Goal: Task Accomplishment & Management: Use online tool/utility

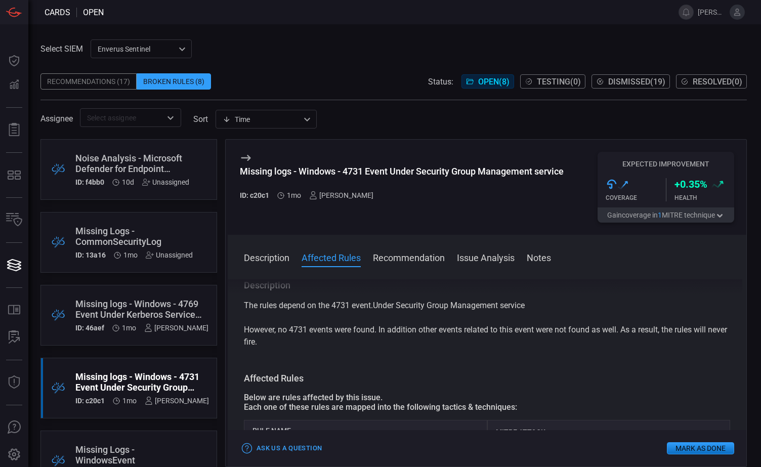
scroll to position [101, 0]
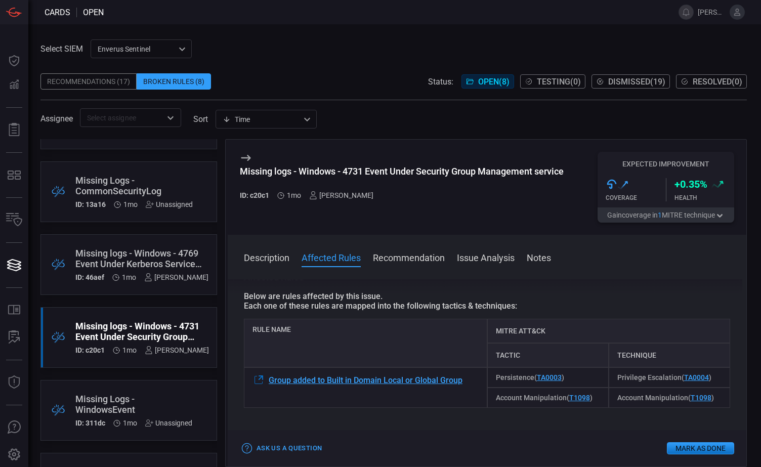
click at [690, 449] on button "Mark as Done" at bounding box center [700, 448] width 67 height 12
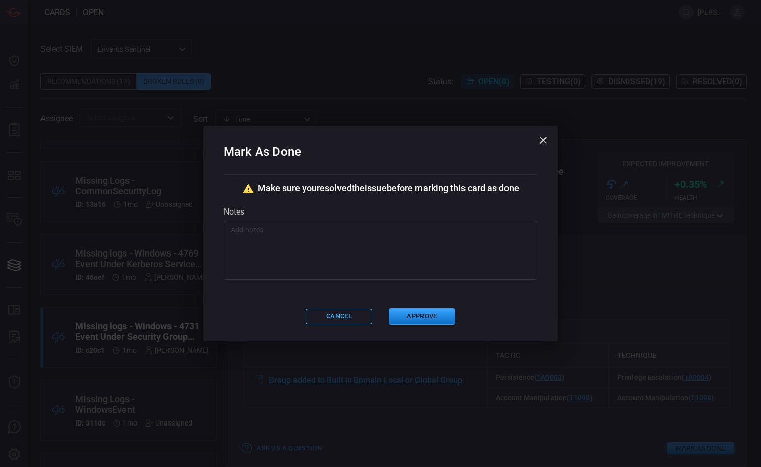
click at [341, 315] on button "Cancel" at bounding box center [339, 317] width 67 height 16
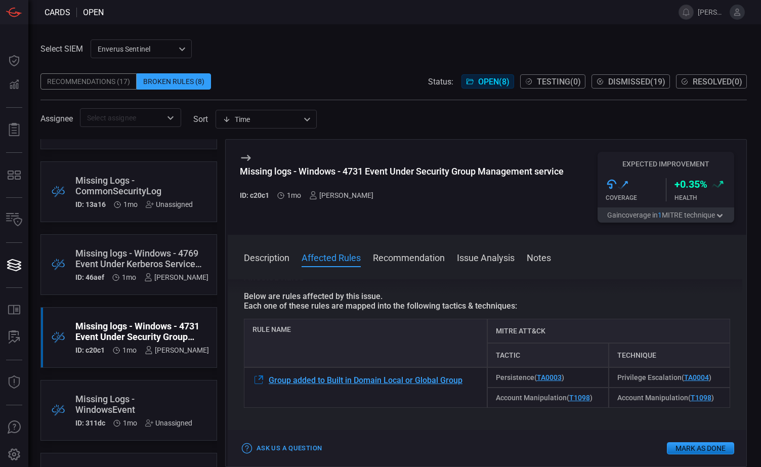
click at [135, 264] on div "Missing logs - Windows - 4769 Event Under Kerberos Service Ticket Operations se…" at bounding box center [141, 258] width 133 height 21
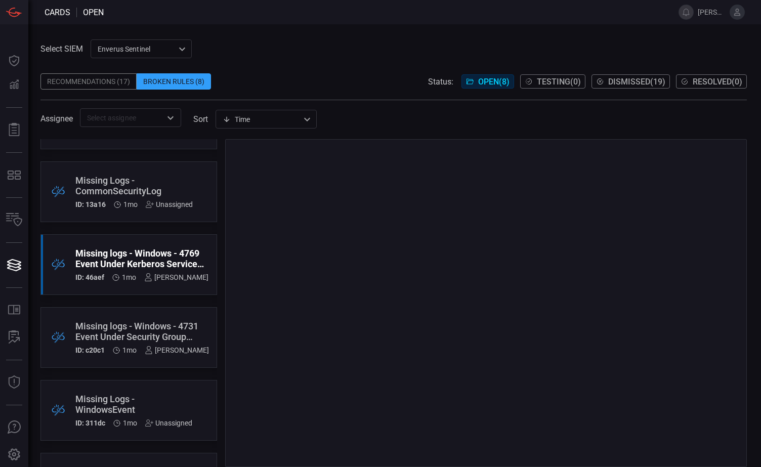
click at [127, 197] on div "Missing Logs - CommonSecurityLog ID: 13a16 1mo Unassigned" at bounding box center [133, 191] width 117 height 33
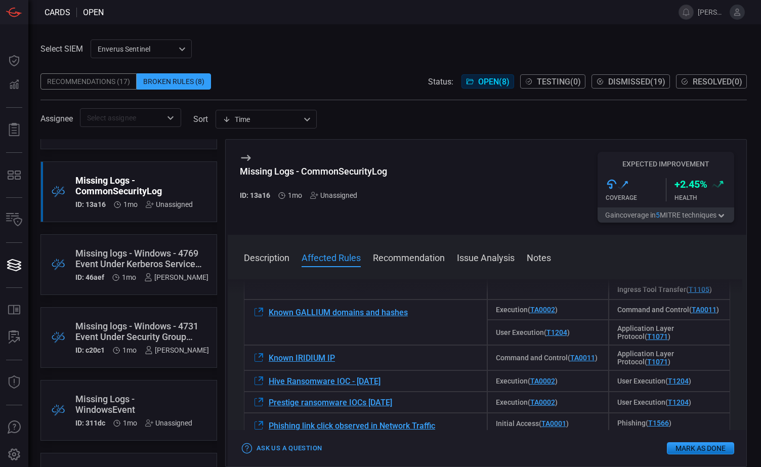
scroll to position [253, 0]
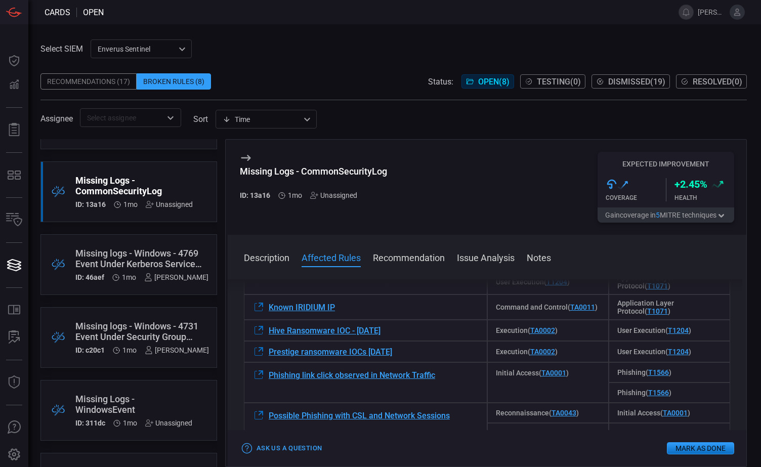
click at [123, 334] on div "Missing logs - Windows - 4731 Event Under Security Group Management service" at bounding box center [142, 331] width 134 height 21
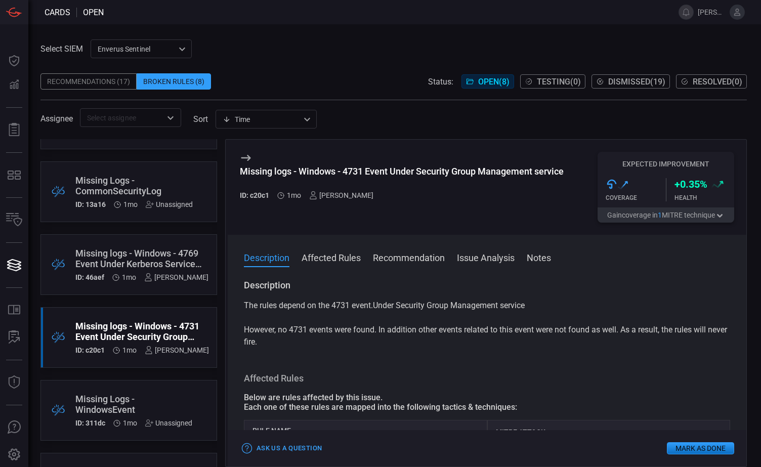
click at [144, 257] on div "Missing logs - Windows - 4769 Event Under Kerberos Service Ticket Operations se…" at bounding box center [141, 258] width 133 height 21
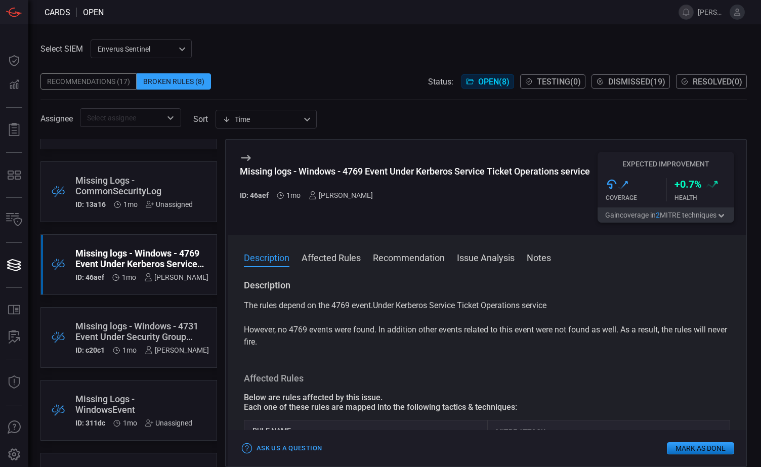
click at [399, 129] on span at bounding box center [394, 133] width 707 height 12
click at [112, 264] on div "Missing logs - Windows - 4769 Event Under Kerberos Service Ticket Operations se…" at bounding box center [141, 258] width 133 height 21
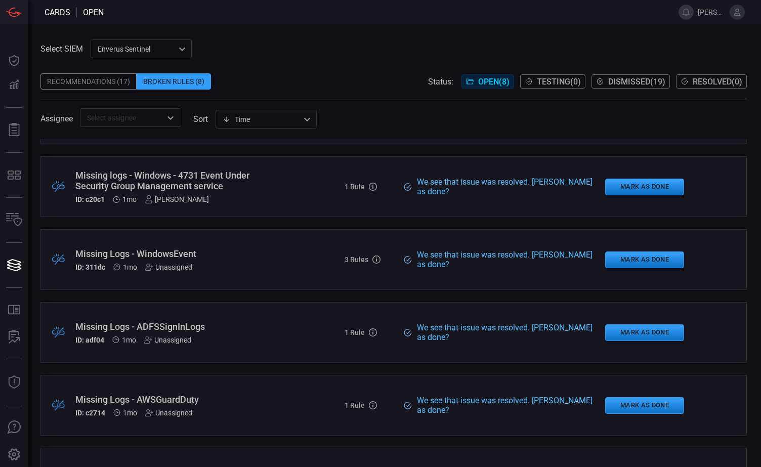
scroll to position [253, 0]
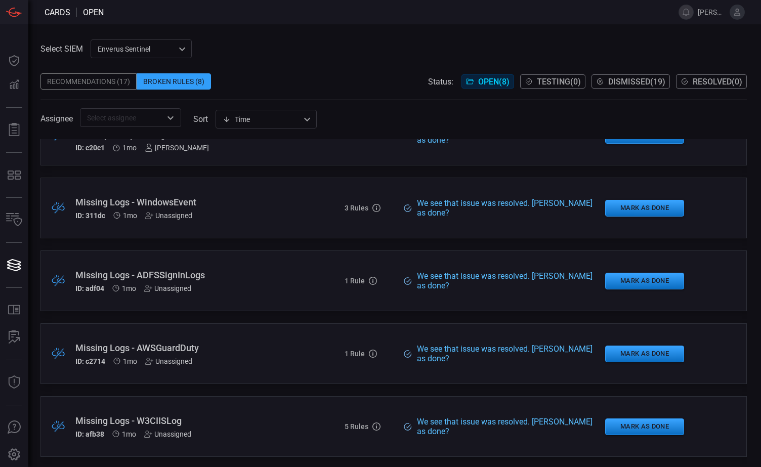
click at [222, 278] on div "Missing Logs - ADFSSignInLogs" at bounding box center [175, 275] width 200 height 11
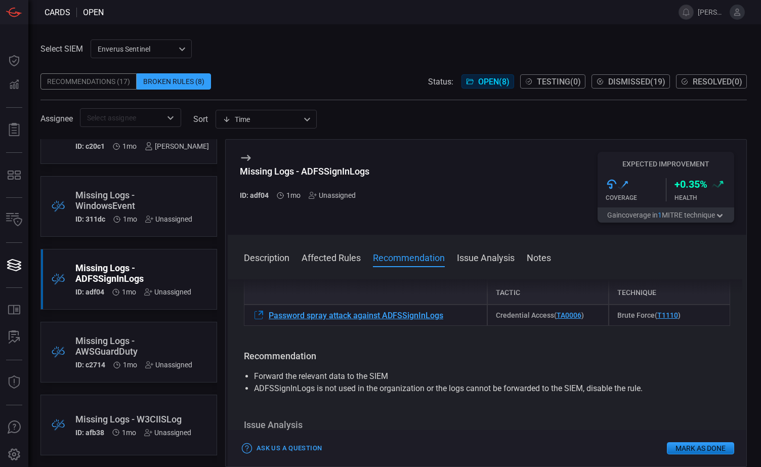
scroll to position [255, 0]
click at [145, 279] on div "Missing Logs - ADFSSignInLogs" at bounding box center [133, 272] width 116 height 21
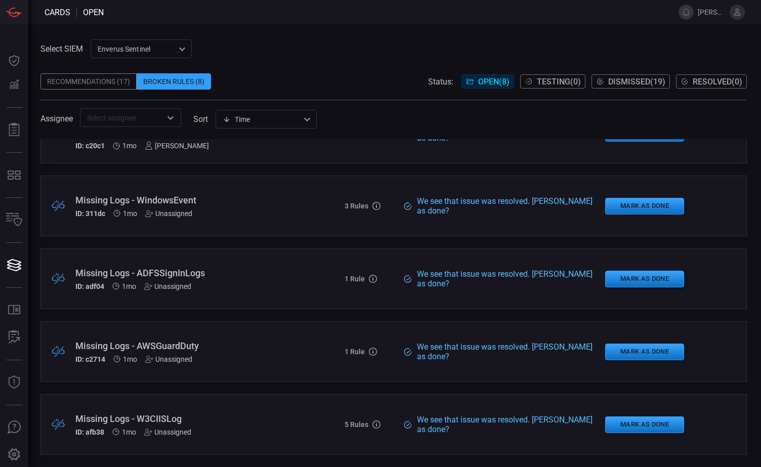
click at [145, 279] on div "Missing Logs - ADFSSignInLogs ID: adf04 1mo Unassigned" at bounding box center [175, 279] width 200 height 23
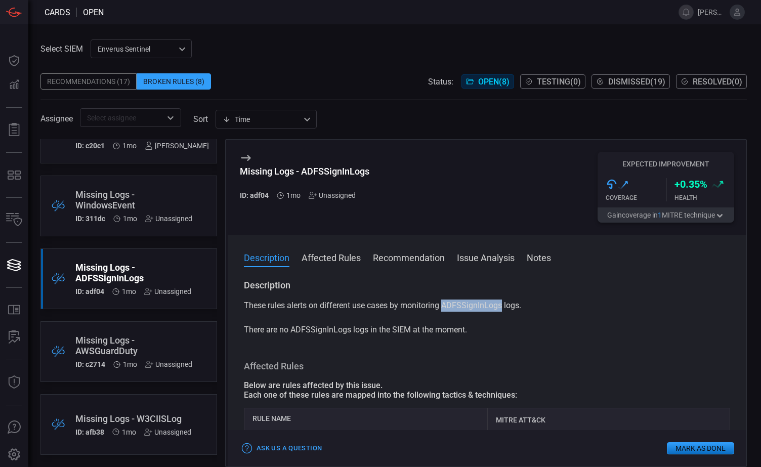
drag, startPoint x: 444, startPoint y: 304, endPoint x: 503, endPoint y: 305, distance: 59.3
click at [503, 305] on p "These rules alerts on different use cases by monitoring ADFSSignInLogs logs. Th…" at bounding box center [487, 318] width 487 height 36
click at [451, 310] on p "These rules alerts on different use cases by monitoring ADFSSignInLogs logs. Th…" at bounding box center [487, 318] width 487 height 36
drag, startPoint x: 441, startPoint y: 307, endPoint x: 502, endPoint y: 306, distance: 60.8
click at [502, 306] on p "These rules alerts on different use cases by monitoring ADFSSignInLogs logs. Th…" at bounding box center [487, 318] width 487 height 36
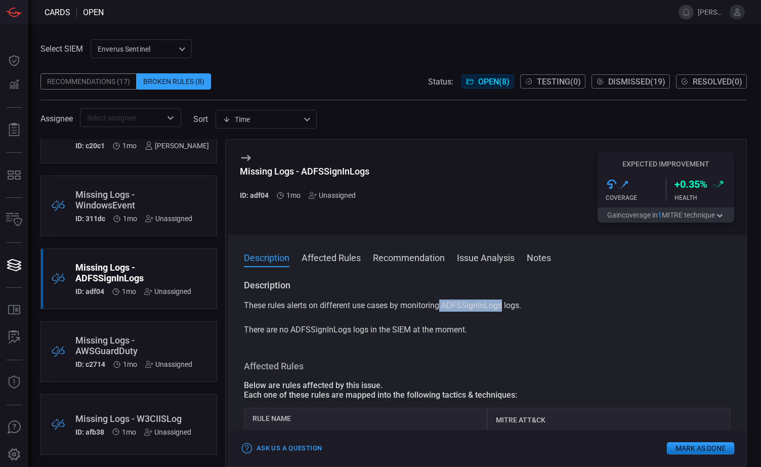
drag, startPoint x: 502, startPoint y: 306, endPoint x: 474, endPoint y: 306, distance: 28.4
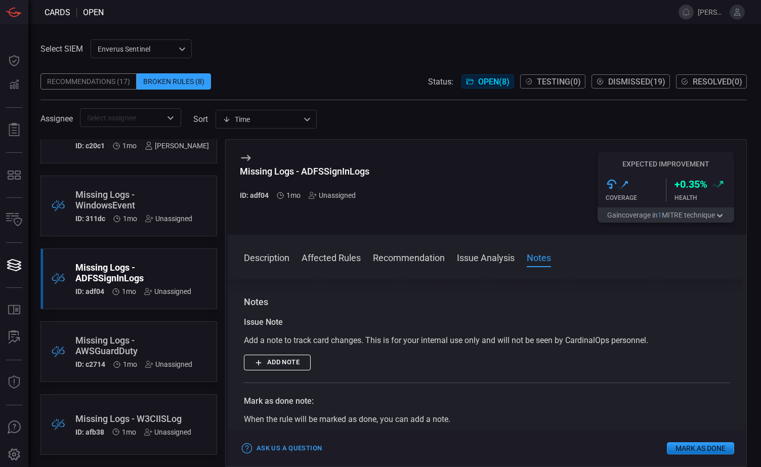
scroll to position [354, 0]
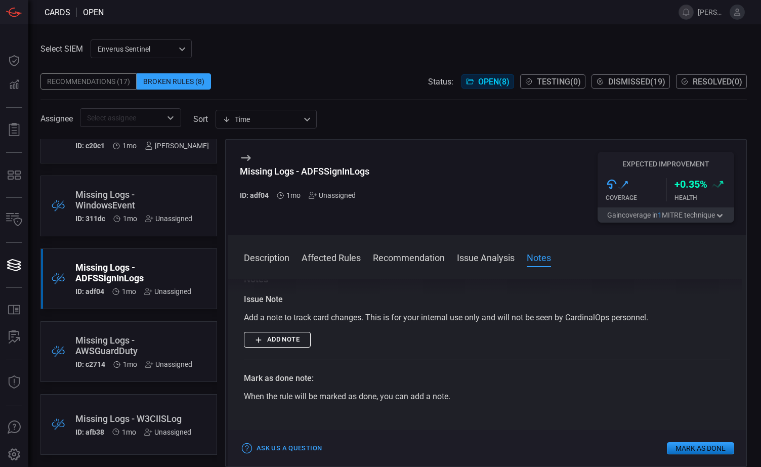
click at [269, 342] on button "Add note" at bounding box center [277, 340] width 67 height 16
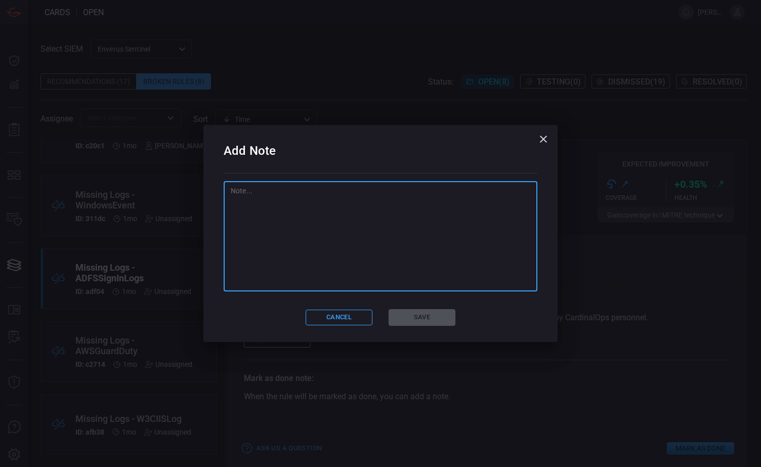
drag, startPoint x: 309, startPoint y: 281, endPoint x: 308, endPoint y: 304, distance: 22.3
click at [309, 291] on div "x ​" at bounding box center [381, 237] width 314 height 110
click at [249, 191] on textarea "To enrich screen reader interactions, please activate Accessibility in Grammarl…" at bounding box center [381, 236] width 300 height 101
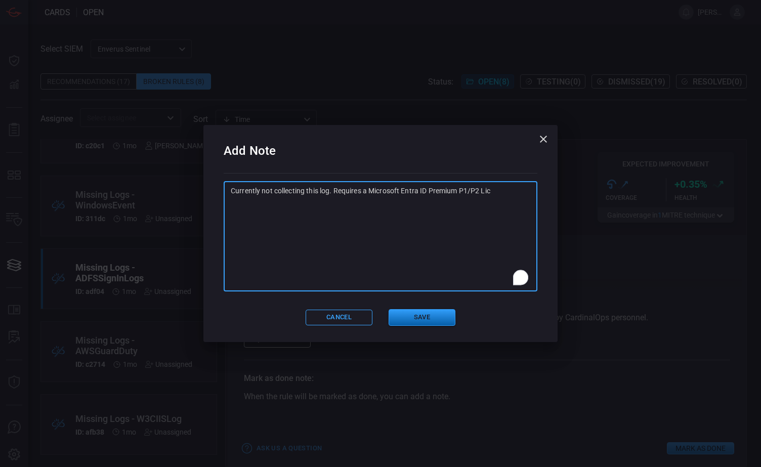
type textarea "Currently not collecting this log. Requires a Microsoft Entra ID Premium P1/P2 …"
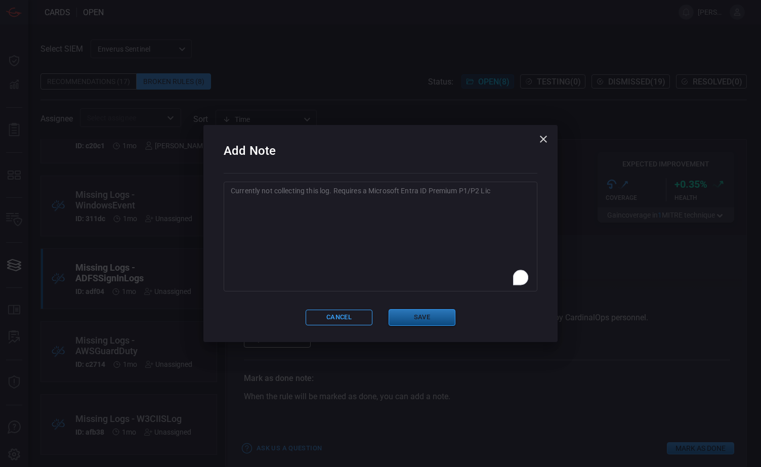
click at [421, 318] on button "Save" at bounding box center [422, 317] width 67 height 17
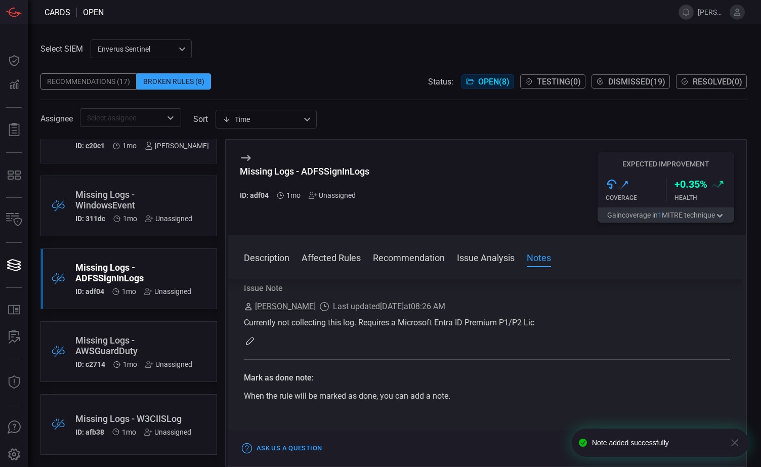
scroll to position [315, 0]
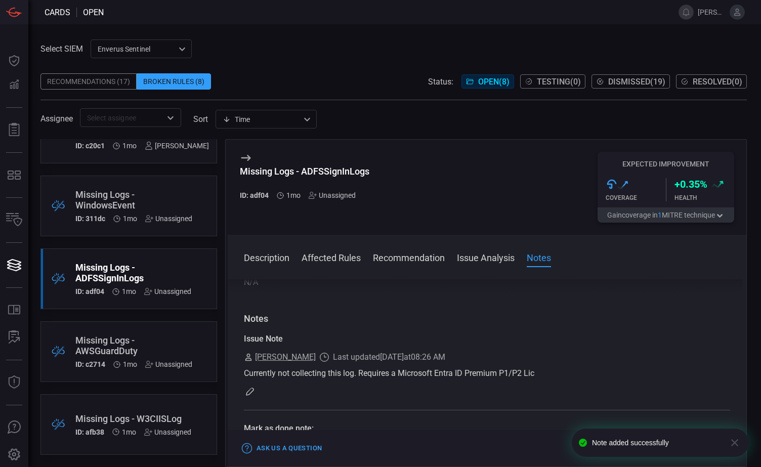
click at [149, 344] on div "Missing Logs - AWSGuardDuty" at bounding box center [133, 345] width 117 height 21
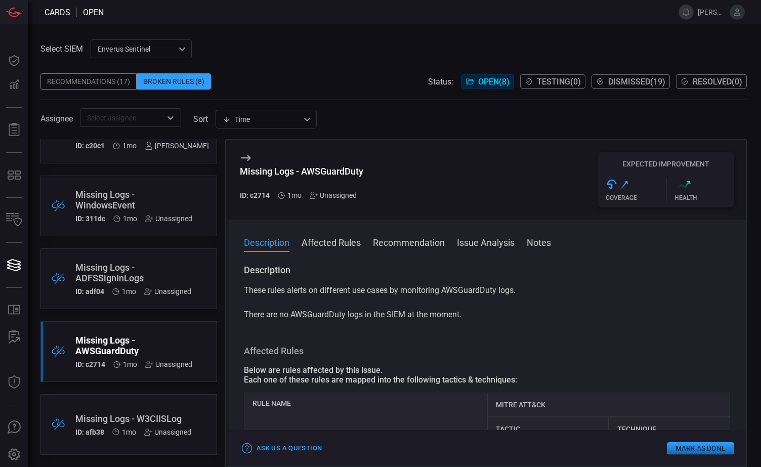
click at [486, 245] on button "Issue Analysis" at bounding box center [486, 242] width 58 height 12
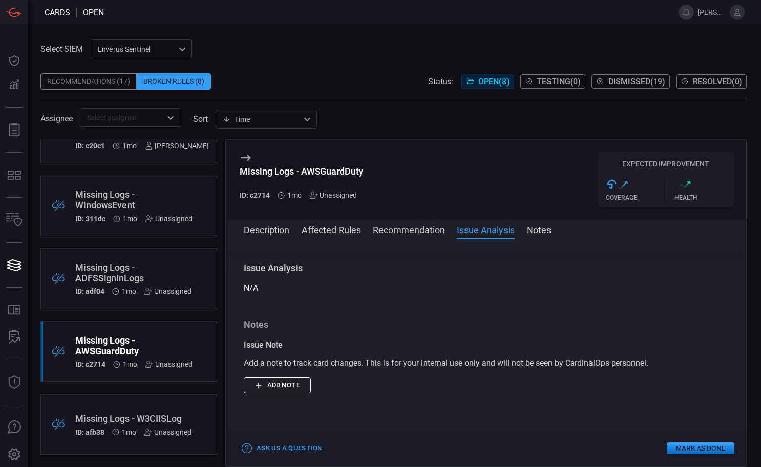
scroll to position [281, 0]
click at [401, 237] on span at bounding box center [487, 243] width 519 height 16
click at [402, 229] on button "Recommendation" at bounding box center [409, 229] width 72 height 12
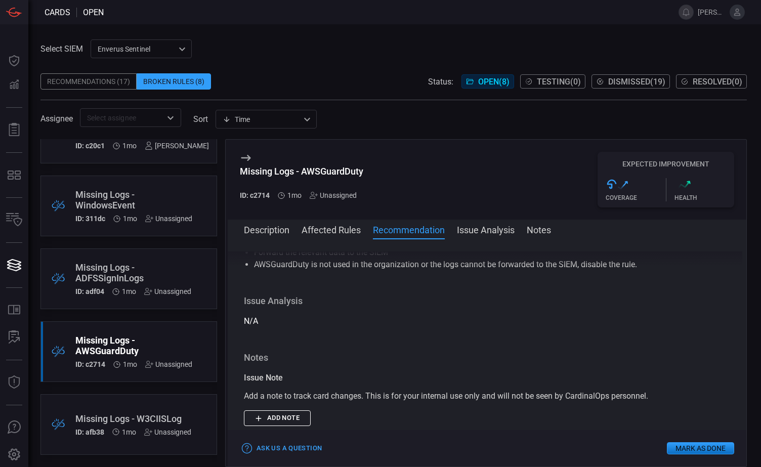
scroll to position [213, 0]
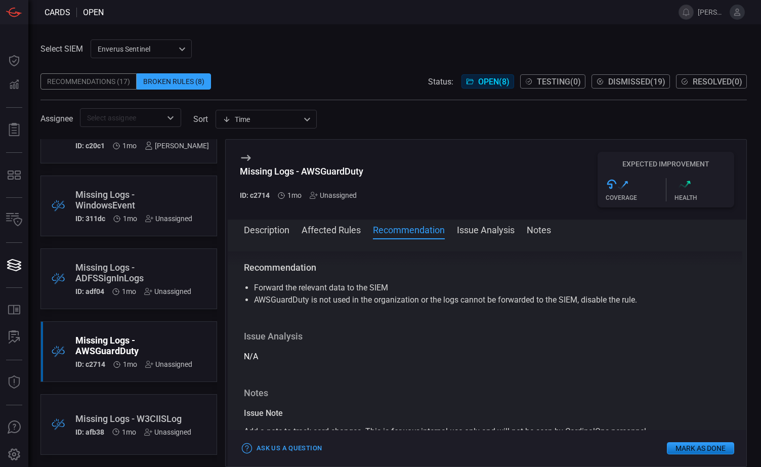
click at [125, 348] on div "Missing Logs - AWSGuardDuty" at bounding box center [133, 345] width 117 height 21
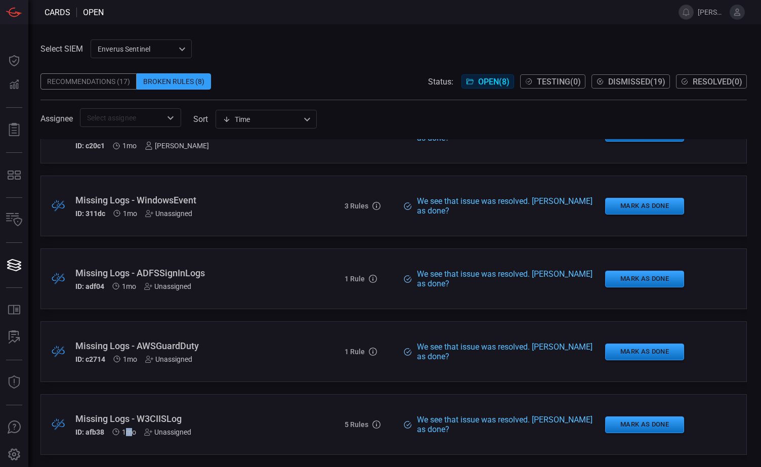
click at [129, 428] on span "1mo" at bounding box center [129, 432] width 14 height 8
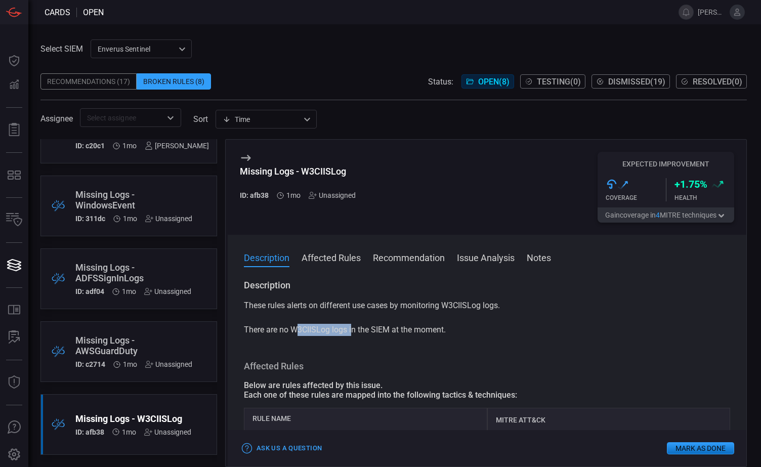
drag, startPoint x: 290, startPoint y: 331, endPoint x: 347, endPoint y: 330, distance: 57.7
click at [347, 330] on p "These rules alerts on different use cases by monitoring W3CIISLog logs. There a…" at bounding box center [487, 318] width 487 height 36
drag, startPoint x: 347, startPoint y: 330, endPoint x: 319, endPoint y: 331, distance: 28.4
drag, startPoint x: 319, startPoint y: 331, endPoint x: 311, endPoint y: 33, distance: 298.3
click at [311, 33] on div "Select SIEM Enverus Sentinel c91b43ff-c123-4683-be2e-f803907a5556 ​ Recommendat…" at bounding box center [394, 245] width 733 height 443
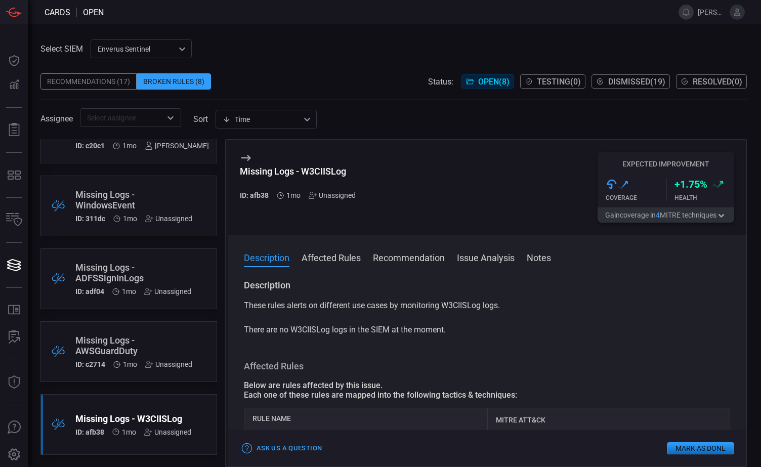
click at [89, 84] on div "Recommendations (17)" at bounding box center [89, 81] width 96 height 16
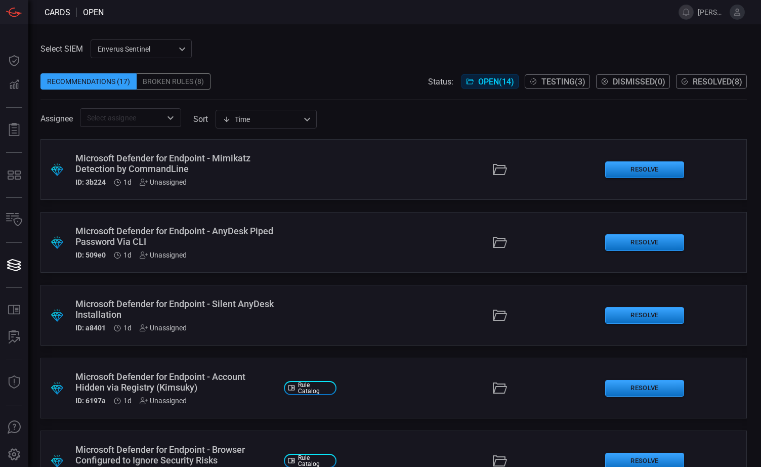
click at [181, 48] on div "Enverus Sentinel c91b43ff-c123-4683-be2e-f803907a5556 ​" at bounding box center [141, 48] width 101 height 19
click at [128, 86] on div "Enverus MDE" at bounding box center [120, 87] width 42 height 11
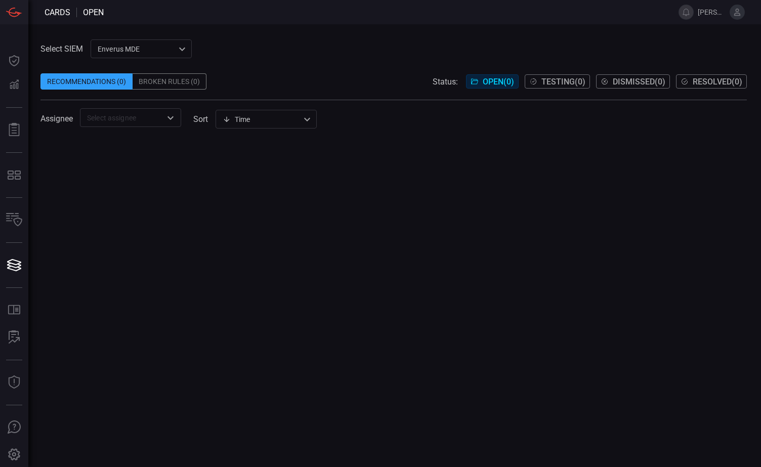
click at [174, 76] on div "Broken Rules (0)" at bounding box center [170, 81] width 74 height 16
click at [71, 86] on div "Recommendations (0)" at bounding box center [87, 81] width 92 height 16
click at [179, 49] on div "Enverus MDE bf66557a-6948-430c-a79d-83d47c1d8503 Enverus Sentinel Enverus MDE ​" at bounding box center [141, 48] width 101 height 19
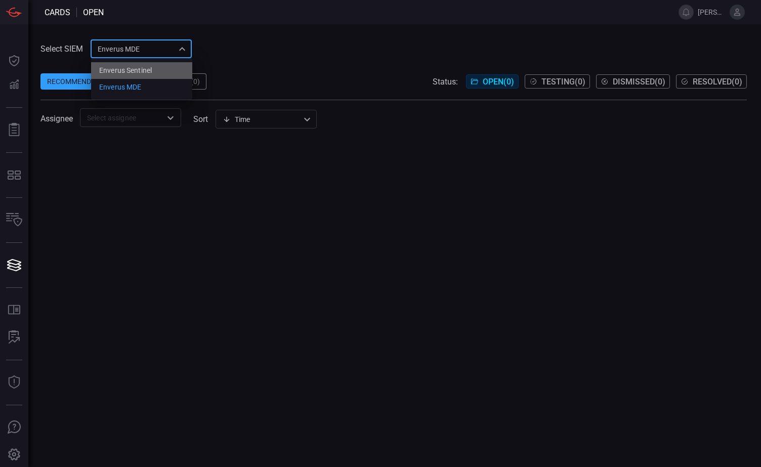
click at [133, 70] on div "Enverus Sentinel" at bounding box center [125, 70] width 53 height 11
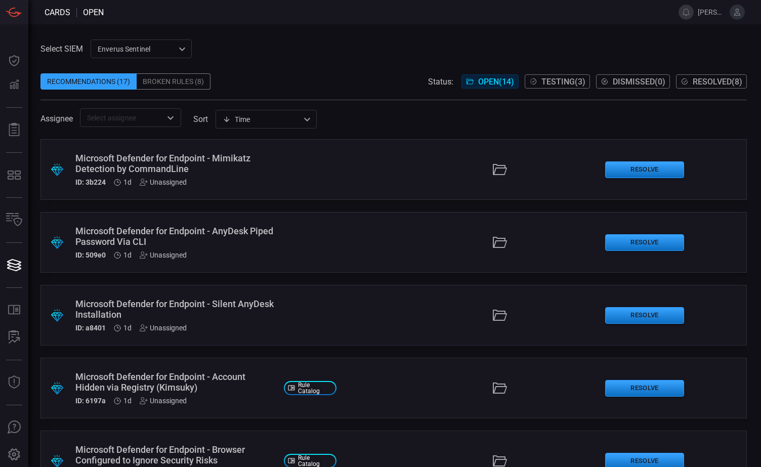
click at [226, 171] on div "Microsoft Defender for Endpoint - Mimikatz Detection by CommandLine" at bounding box center [175, 163] width 200 height 21
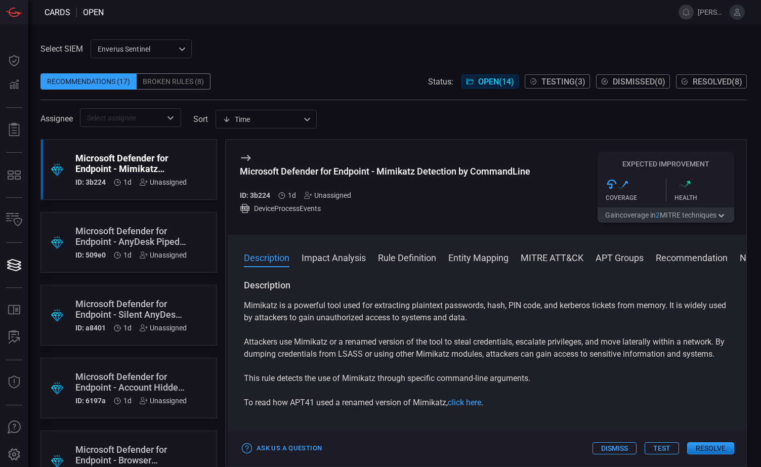
click at [333, 198] on div "Unassigned" at bounding box center [327, 195] width 47 height 8
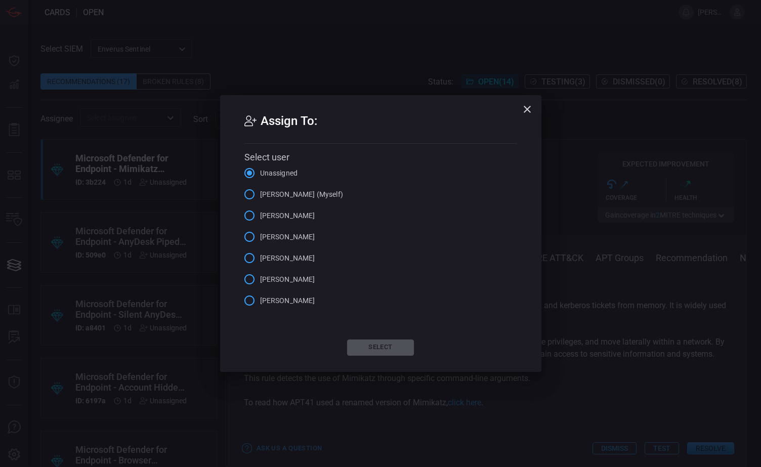
click at [266, 195] on span "[PERSON_NAME] (Myself)" at bounding box center [301, 194] width 83 height 11
click at [260, 195] on input "[PERSON_NAME] (Myself)" at bounding box center [249, 194] width 21 height 21
click at [375, 348] on button "Select" at bounding box center [380, 348] width 67 height 16
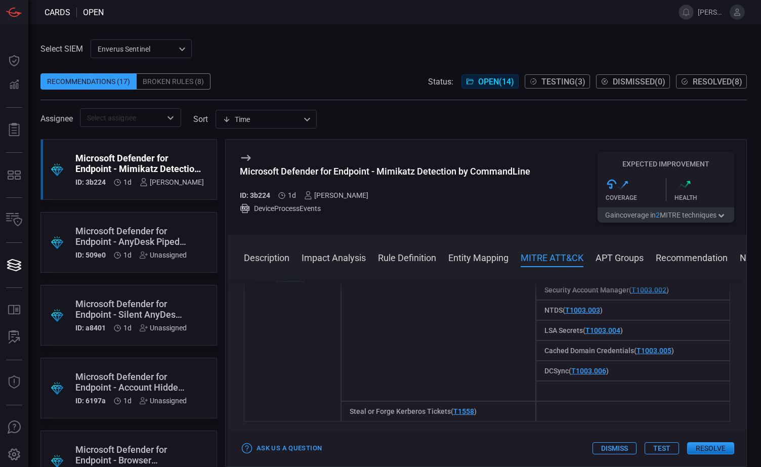
scroll to position [861, 0]
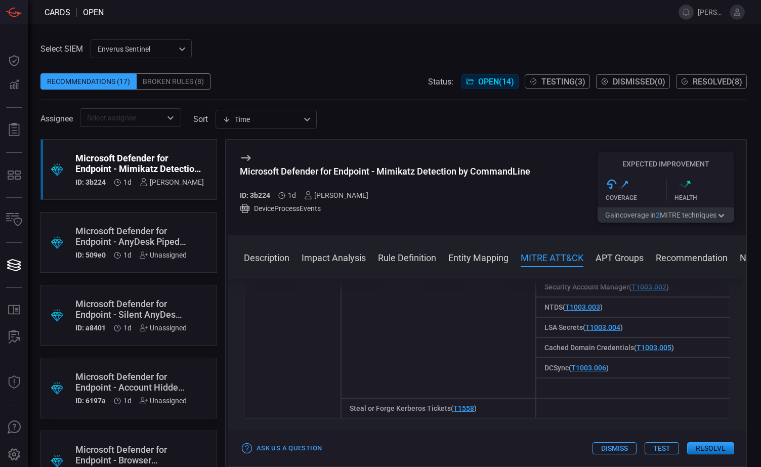
click at [658, 448] on button "Test" at bounding box center [662, 448] width 34 height 12
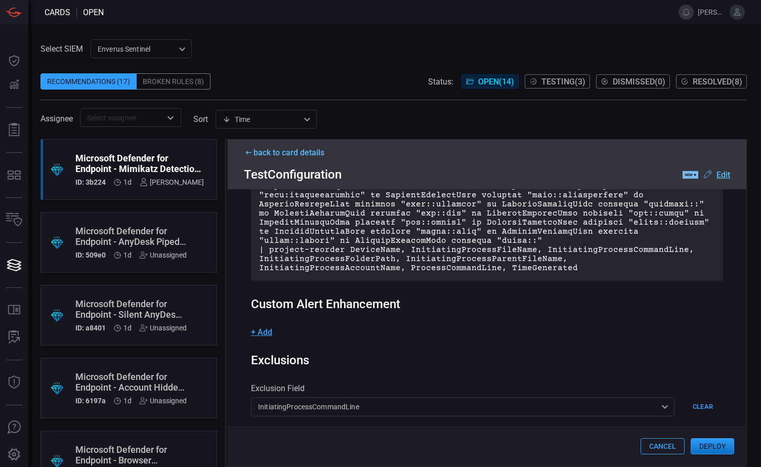
scroll to position [205, 0]
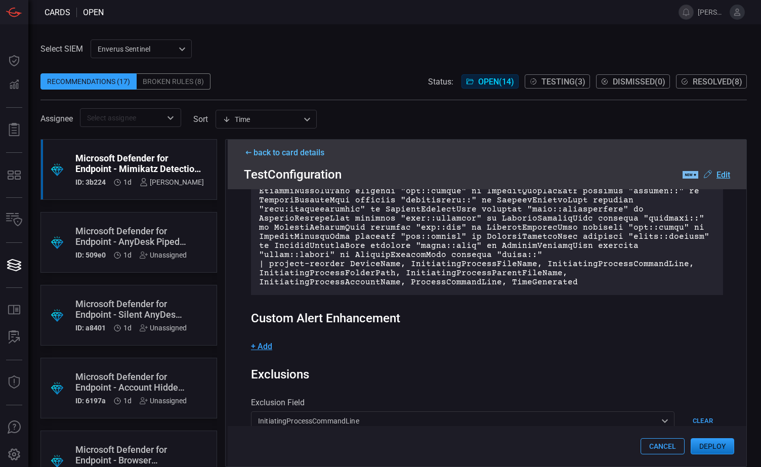
click at [711, 449] on button "Deploy" at bounding box center [713, 446] width 44 height 16
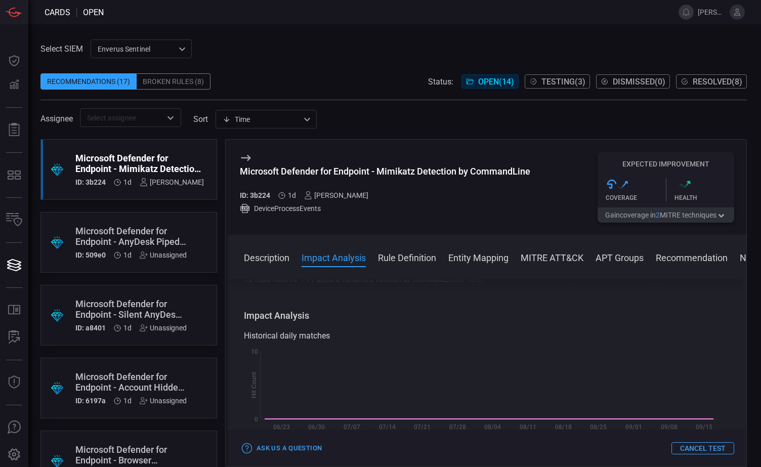
scroll to position [152, 0]
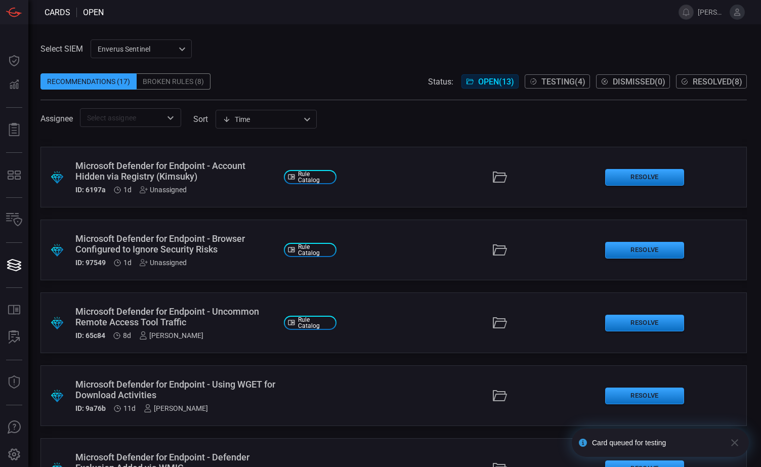
scroll to position [152, 0]
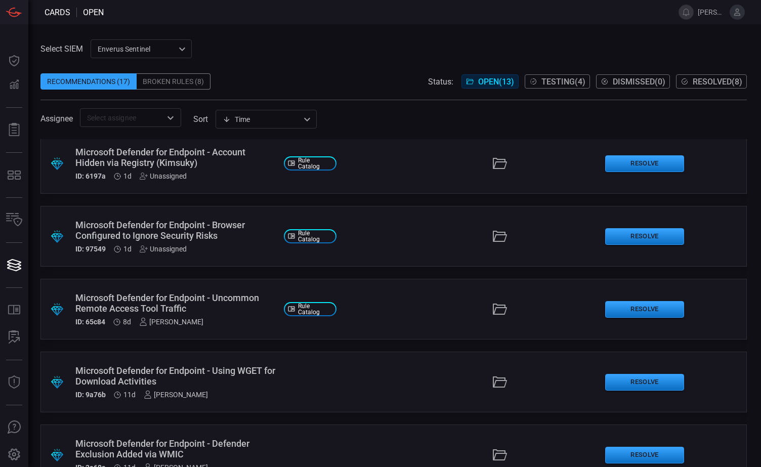
click at [230, 235] on div "Microsoft Defender for Endpoint - Browser Configured to Ignore Security Risks" at bounding box center [175, 230] width 200 height 21
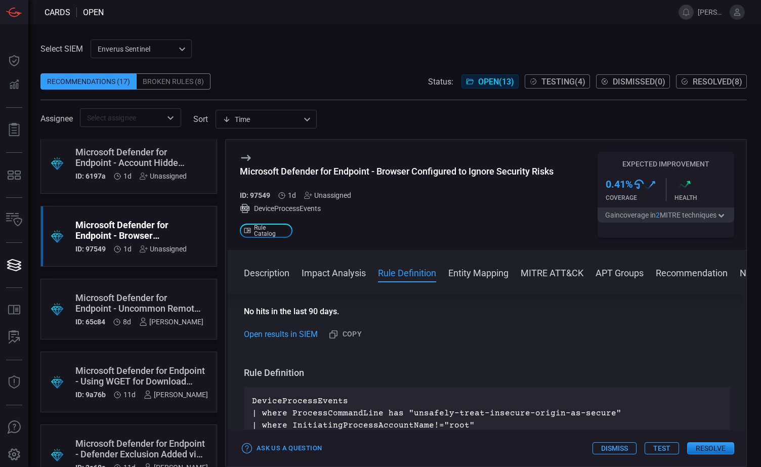
scroll to position [203, 0]
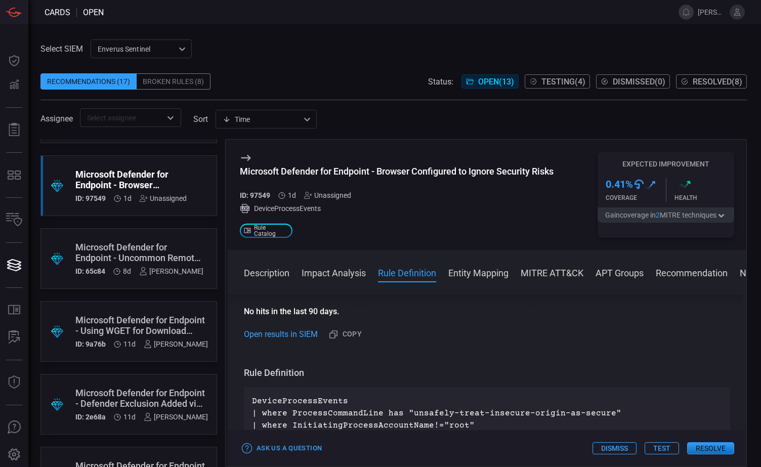
click at [135, 246] on div "Microsoft Defender for Endpoint - Uncommon Remote Access Tool Traffic" at bounding box center [139, 252] width 128 height 21
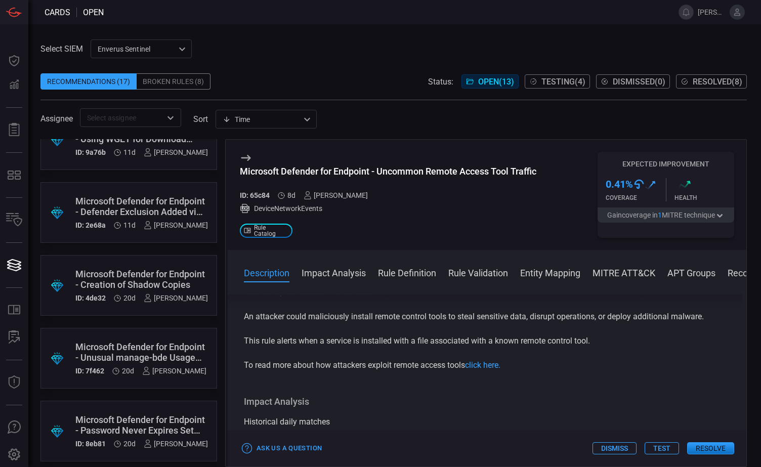
scroll to position [405, 0]
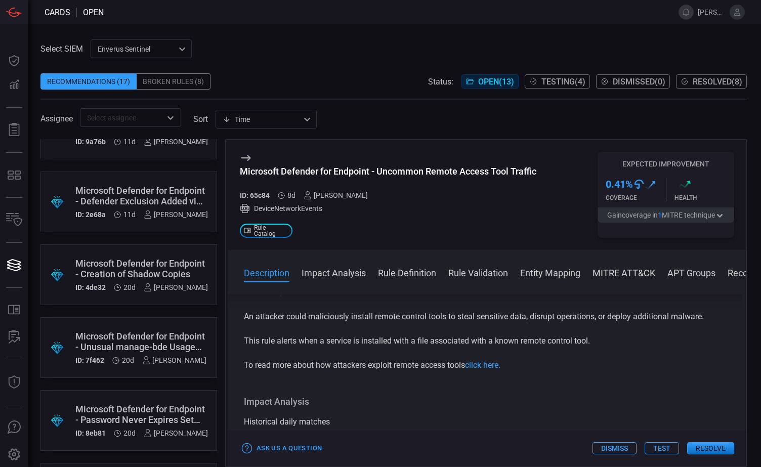
click at [131, 199] on div "Microsoft Defender for Endpoint - Defender Exclusion Added via WMIC" at bounding box center [141, 195] width 133 height 21
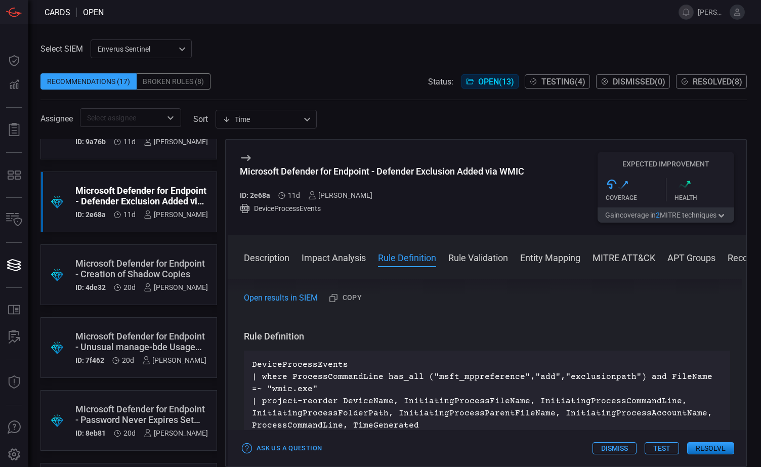
scroll to position [253, 0]
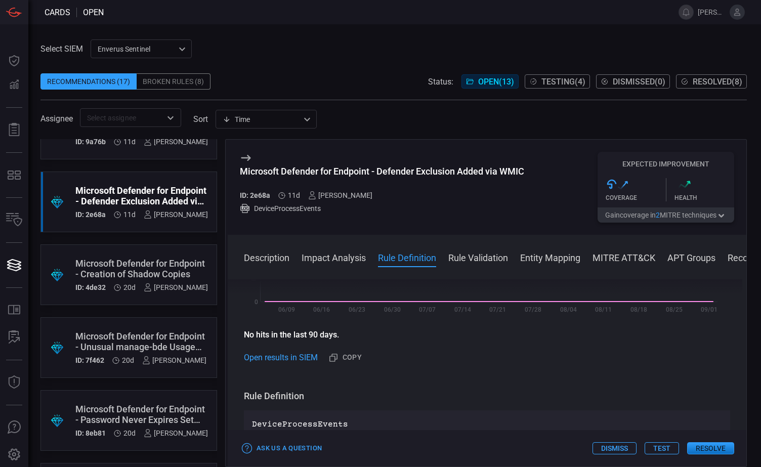
click at [663, 449] on button "Test" at bounding box center [662, 448] width 34 height 12
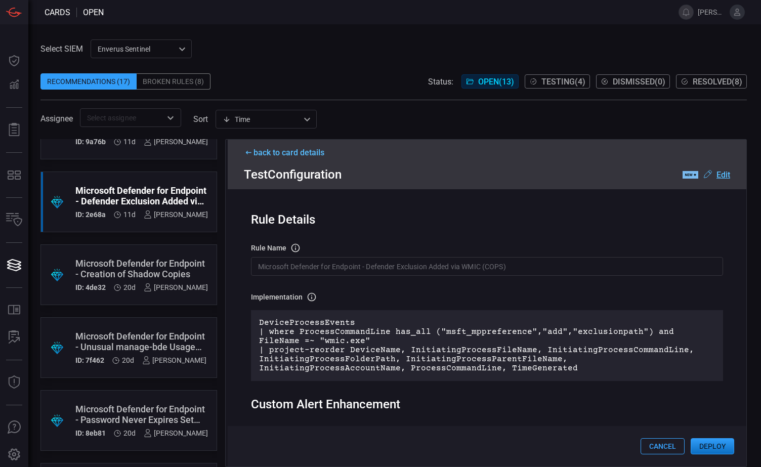
click at [712, 446] on button "Deploy" at bounding box center [713, 446] width 44 height 16
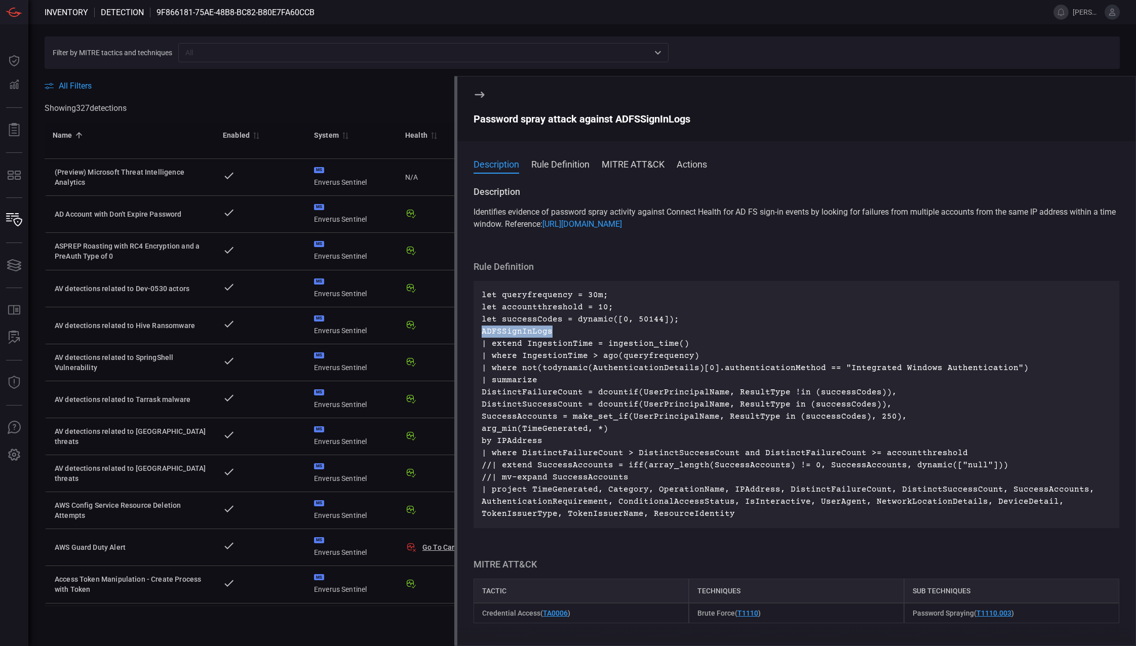
drag, startPoint x: 551, startPoint y: 332, endPoint x: 476, endPoint y: 335, distance: 75.5
click at [476, 335] on div "let queryfrequency = 30m; let accountthreshold = 10; let successCodes = dynamic…" at bounding box center [795, 404] width 645 height 247
drag, startPoint x: 476, startPoint y: 335, endPoint x: 511, endPoint y: 331, distance: 35.2
copy p "ADFSSignInLogs"
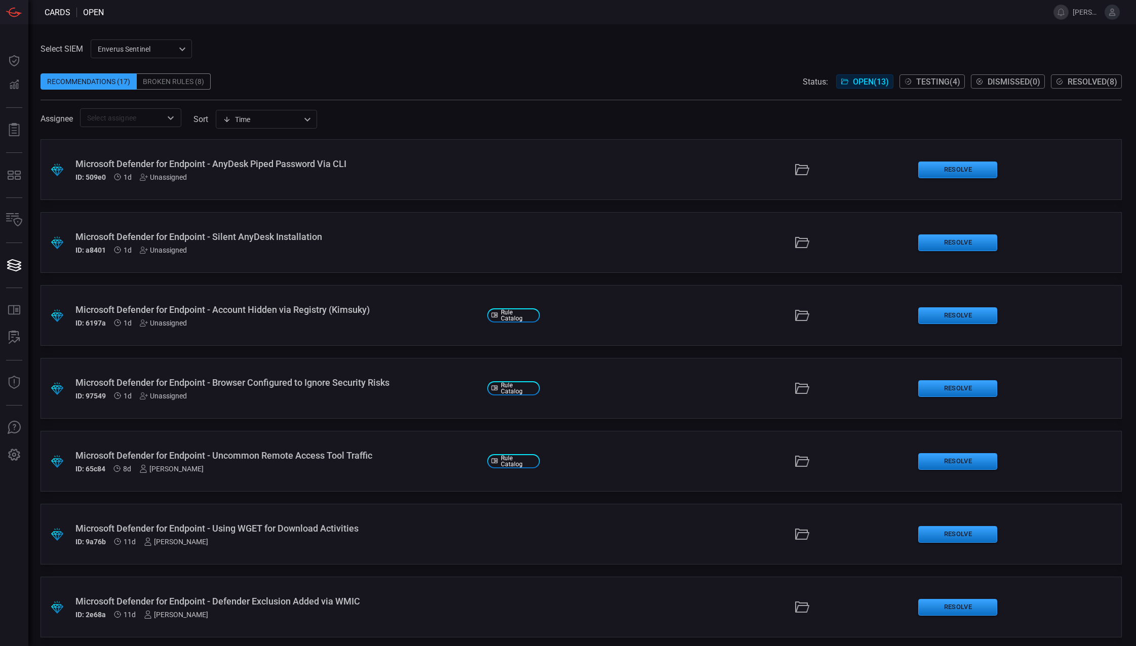
click at [740, 31] on div "Select SIEM Enverus Sentinel c91b43ff-c123-4683-be2e-f803907a5556 ​ Recommendat…" at bounding box center [581, 335] width 1107 height 622
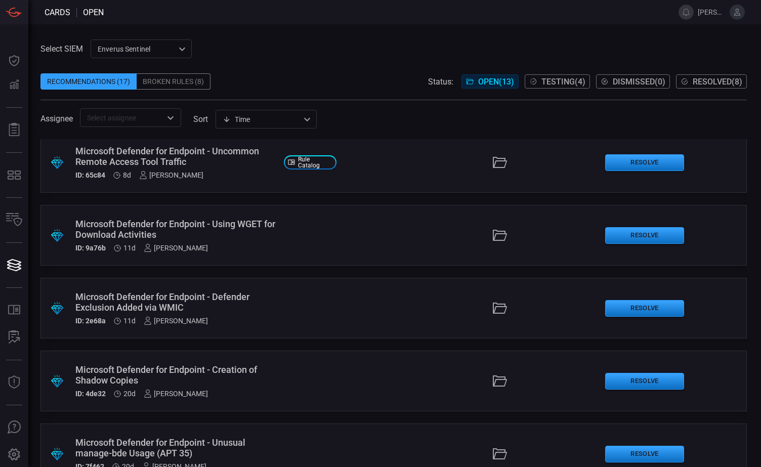
scroll to position [304, 0]
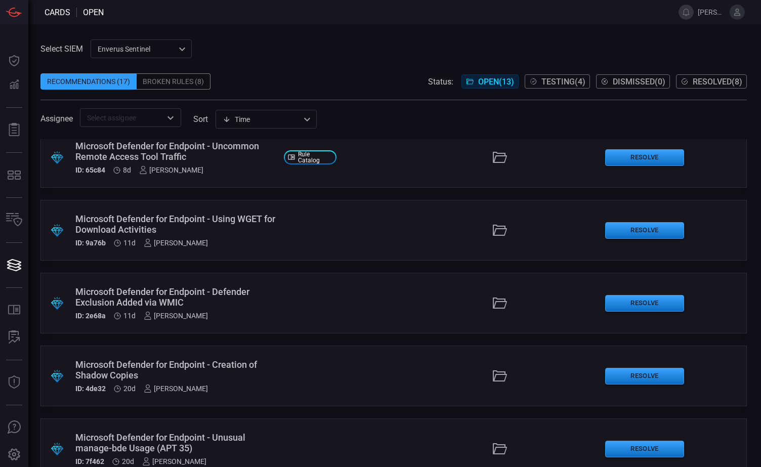
click at [296, 305] on div ".suggested_cards_icon{fill:url(#suggested_cards_icon);} Microsoft Defender for …" at bounding box center [394, 303] width 707 height 61
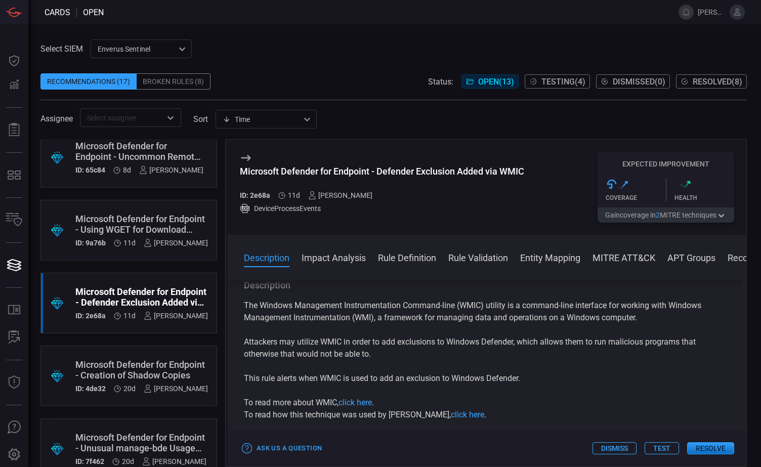
scroll to position [51, 0]
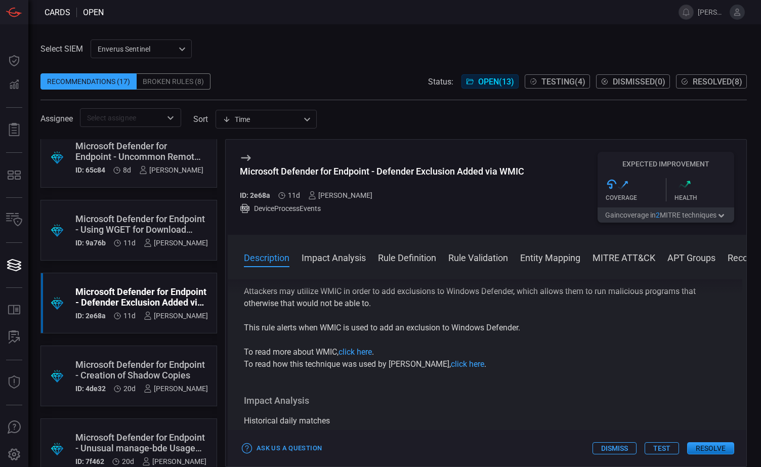
click at [662, 449] on button "Test" at bounding box center [662, 448] width 34 height 12
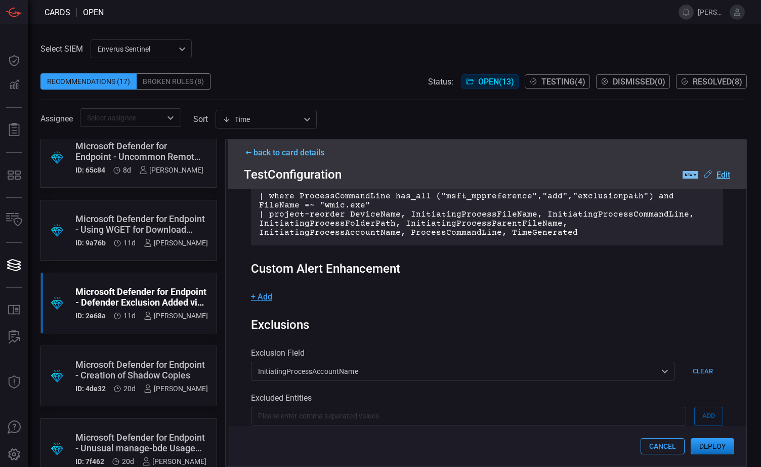
scroll to position [152, 0]
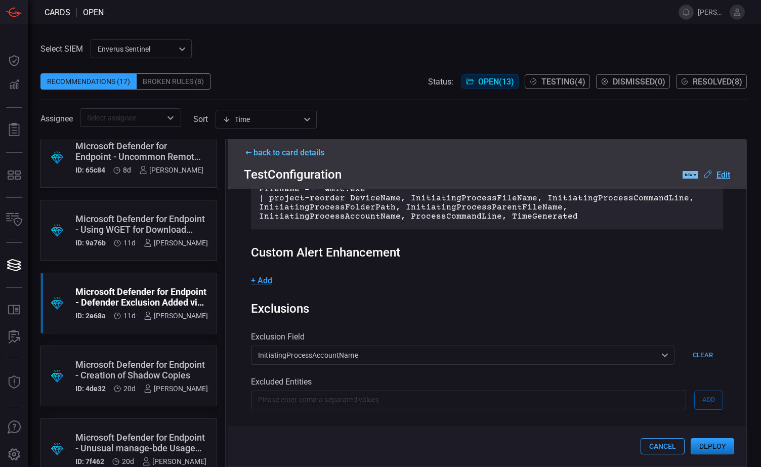
click at [715, 449] on button "Deploy" at bounding box center [713, 446] width 44 height 16
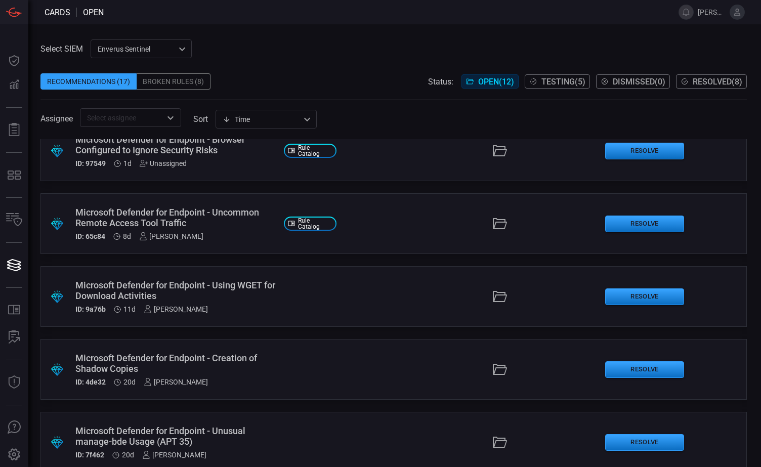
scroll to position [253, 0]
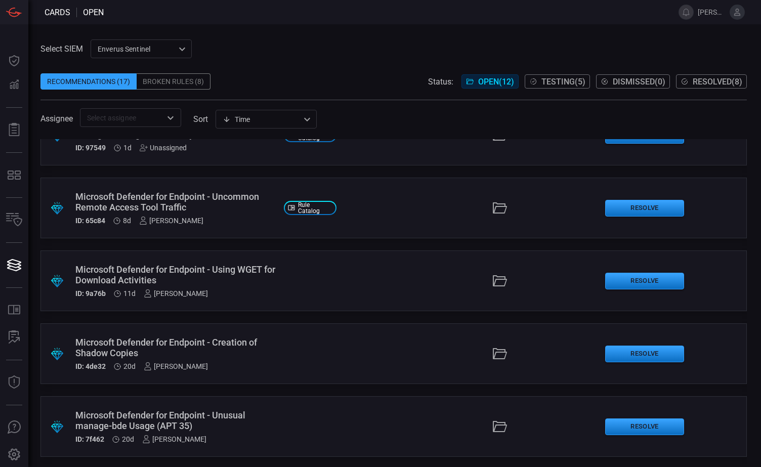
click at [557, 83] on span "Testing ( 5 )" at bounding box center [564, 82] width 44 height 10
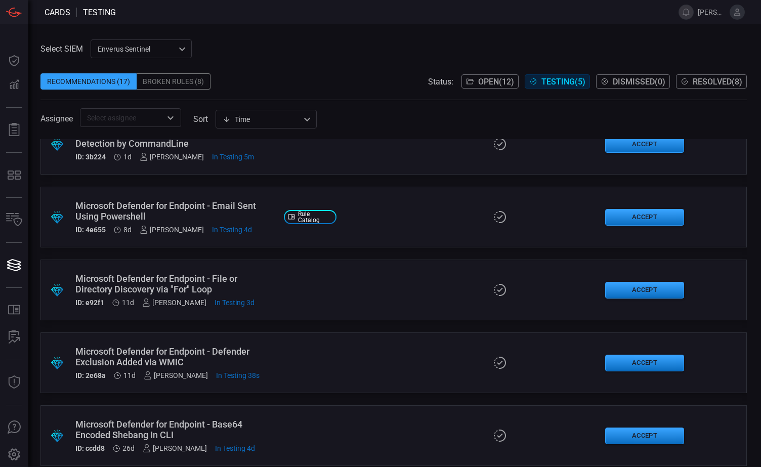
scroll to position [36, 0]
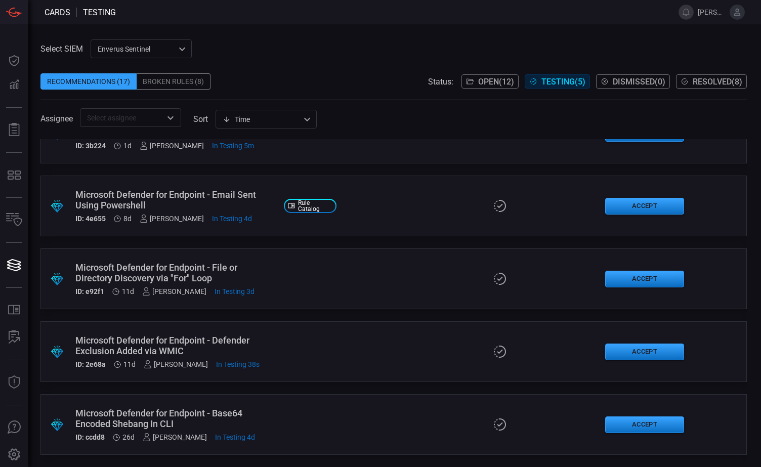
click at [324, 43] on div "Select SIEM Enverus Sentinel c91b43ff-c123-4683-be2e-f803907a5556 ​ Recommendat…" at bounding box center [394, 83] width 707 height 88
